Goal: Information Seeking & Learning: Check status

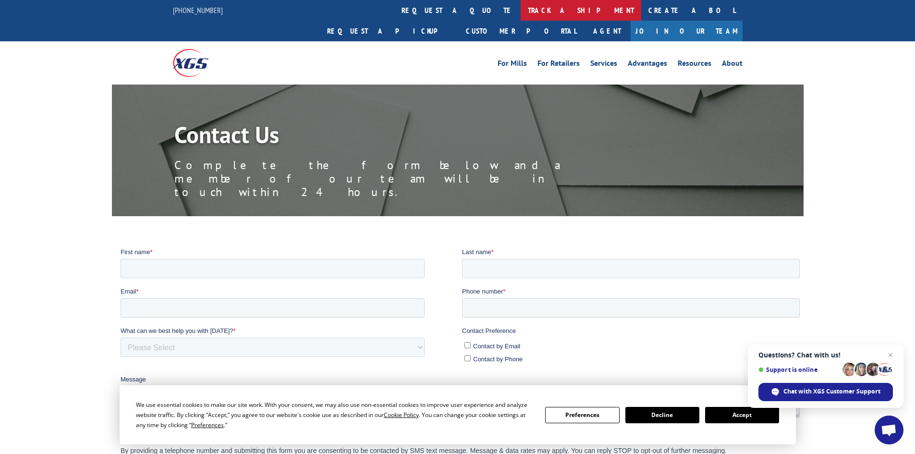
click at [521, 10] on link "track a shipment" at bounding box center [581, 10] width 121 height 21
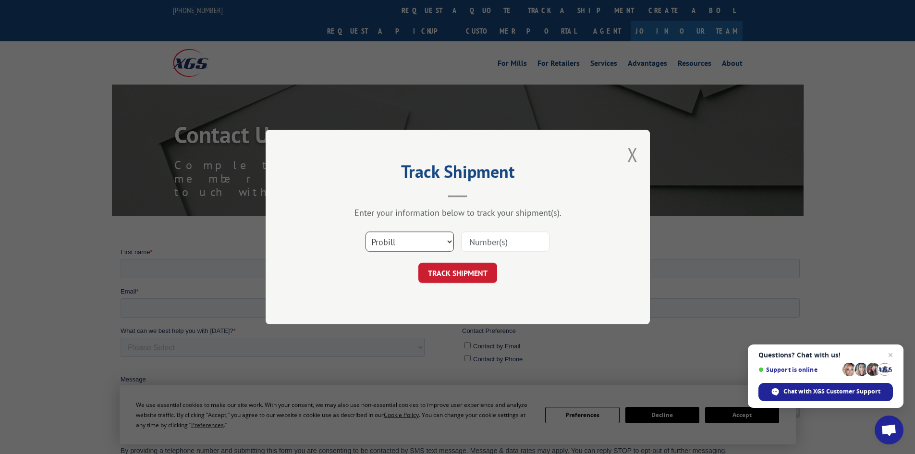
click at [439, 243] on select "Select category... Probill BOL PO" at bounding box center [409, 241] width 88 height 20
select select "bol"
click at [365, 231] on select "Select category... Probill BOL PO" at bounding box center [409, 241] width 88 height 20
click at [491, 251] on div at bounding box center [505, 241] width 88 height 22
click at [491, 249] on input at bounding box center [505, 241] width 88 height 20
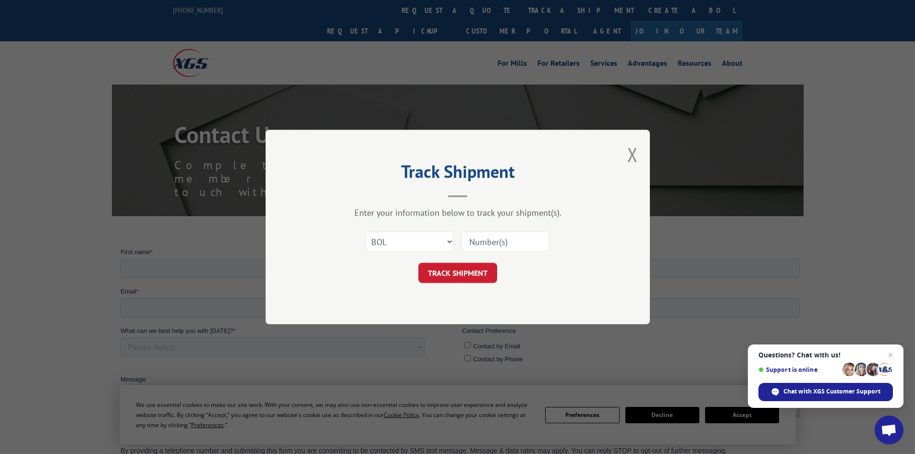
paste input "2843448"
type input "2843448"
click at [447, 272] on button "TRACK SHIPMENT" at bounding box center [457, 273] width 79 height 20
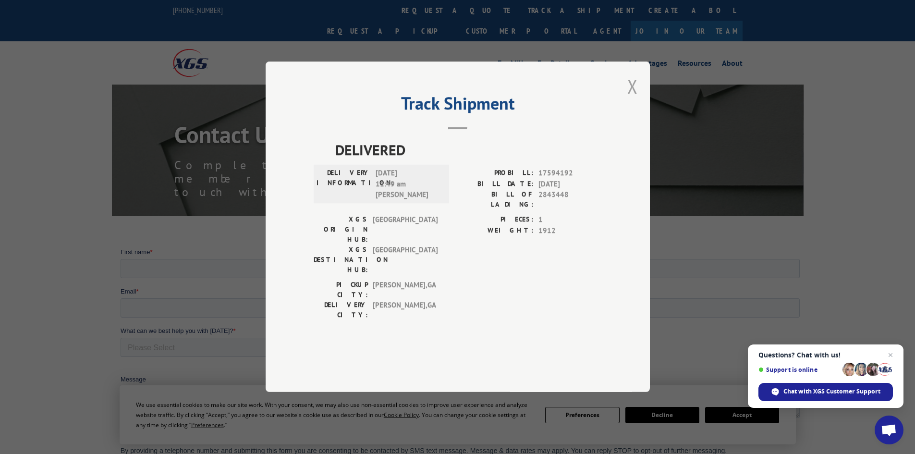
click at [631, 99] on button "Close modal" at bounding box center [632, 85] width 11 height 25
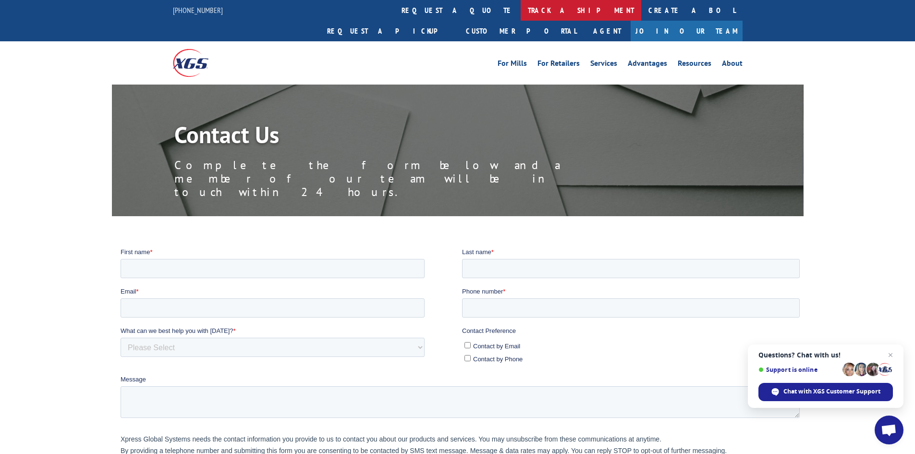
click at [521, 8] on link "track a shipment" at bounding box center [581, 10] width 121 height 21
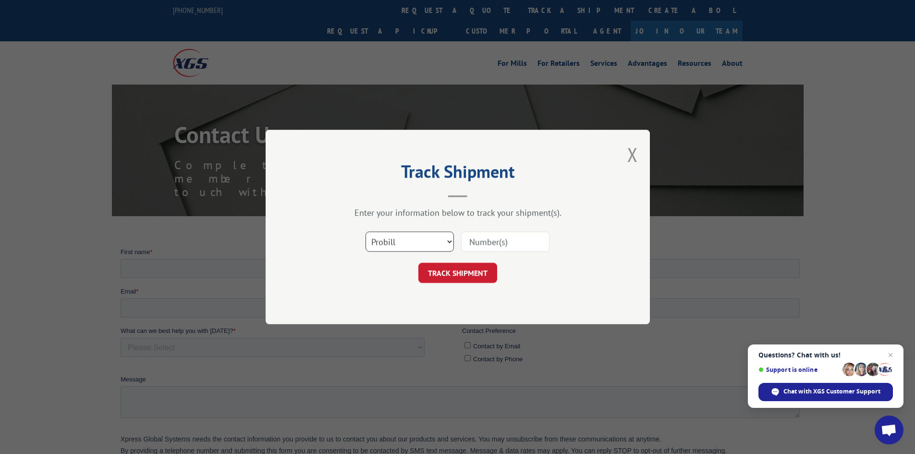
click at [424, 239] on select "Select category... Probill BOL PO" at bounding box center [409, 241] width 88 height 20
select select "bol"
click at [365, 231] on select "Select category... Probill BOL PO" at bounding box center [409, 241] width 88 height 20
click at [479, 239] on input at bounding box center [505, 241] width 88 height 20
paste input "2843448"
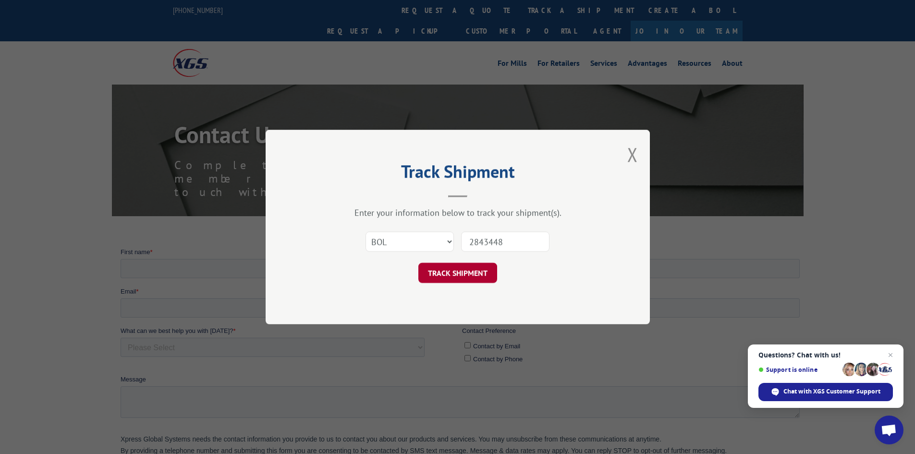
type input "2843448"
click at [468, 273] on button "TRACK SHIPMENT" at bounding box center [457, 273] width 79 height 20
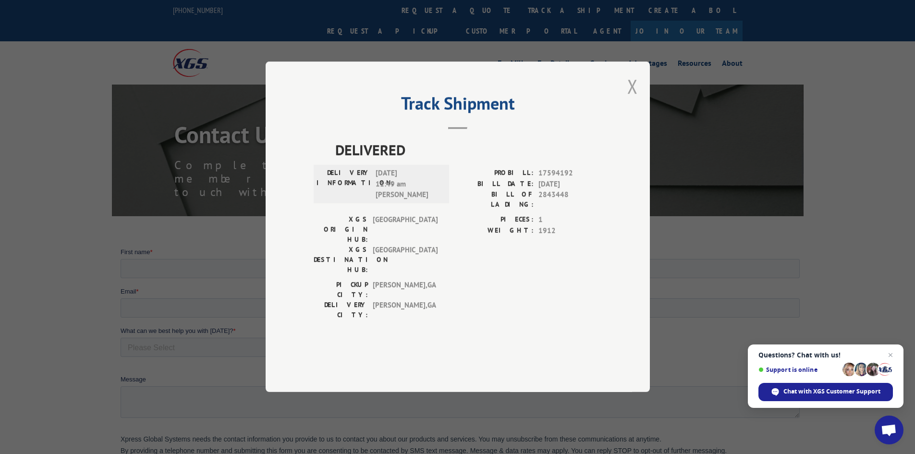
click at [630, 99] on button "Close modal" at bounding box center [632, 85] width 11 height 25
